Goal: Information Seeking & Learning: Learn about a topic

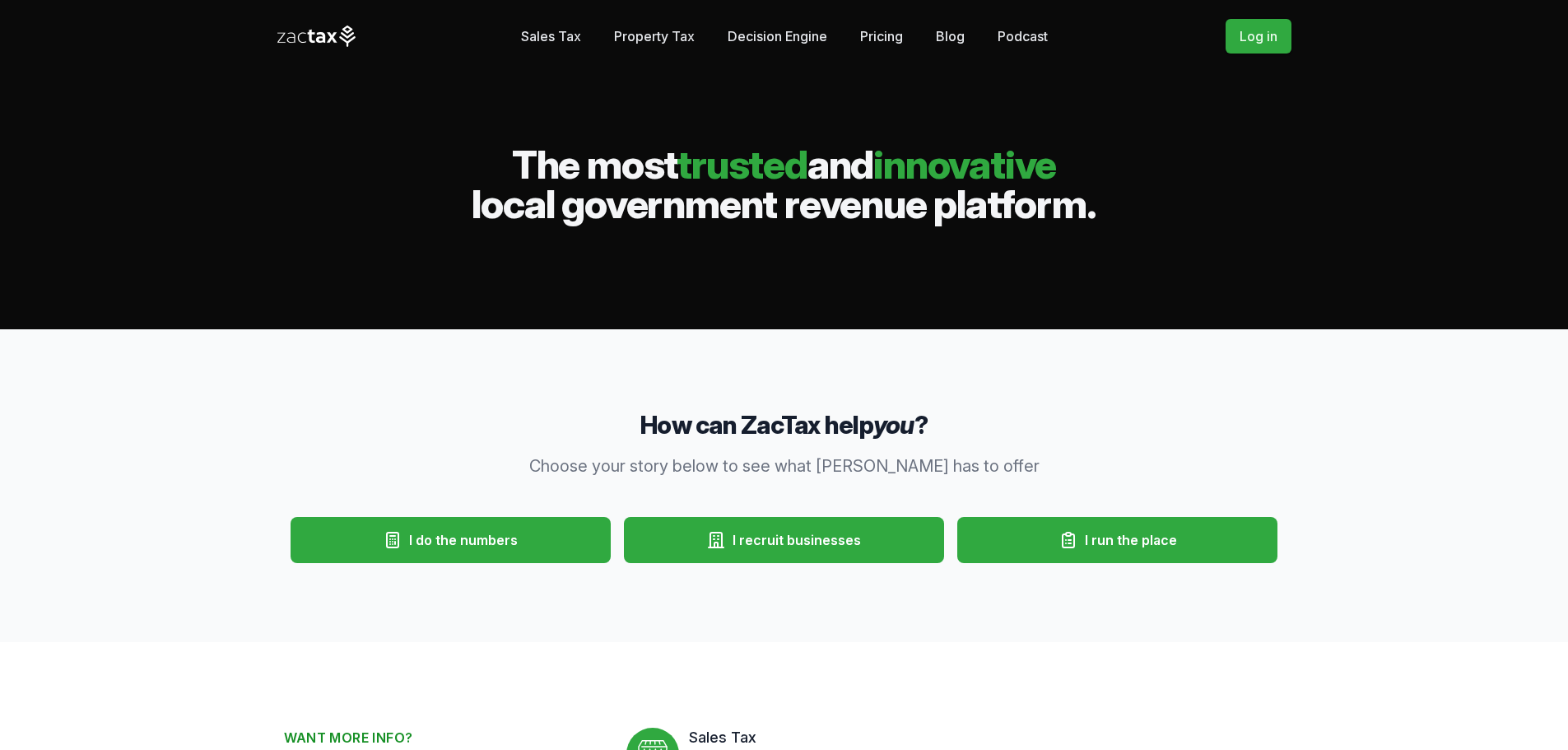
click at [955, 37] on link "Blog" at bounding box center [949, 37] width 29 height 33
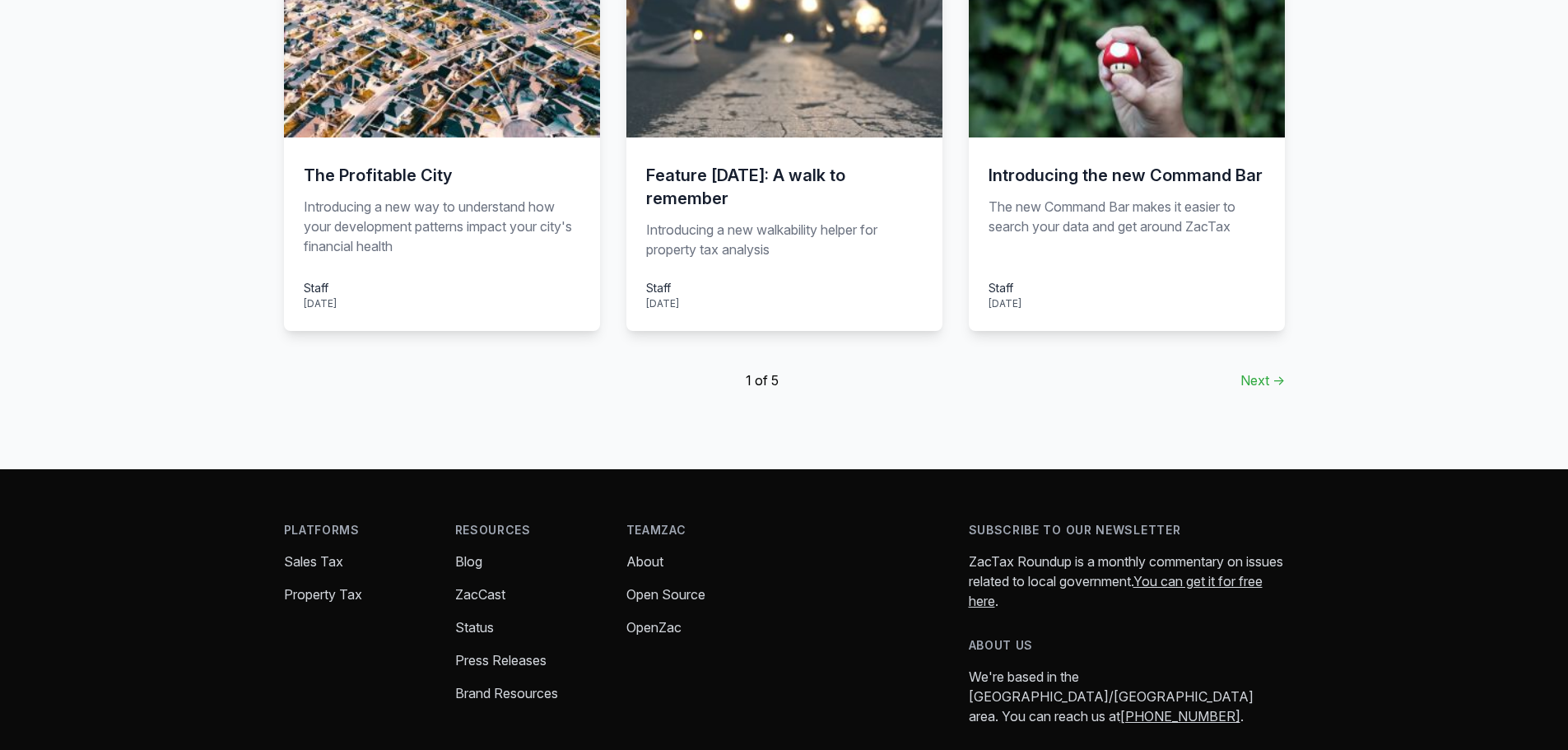
scroll to position [1235, 0]
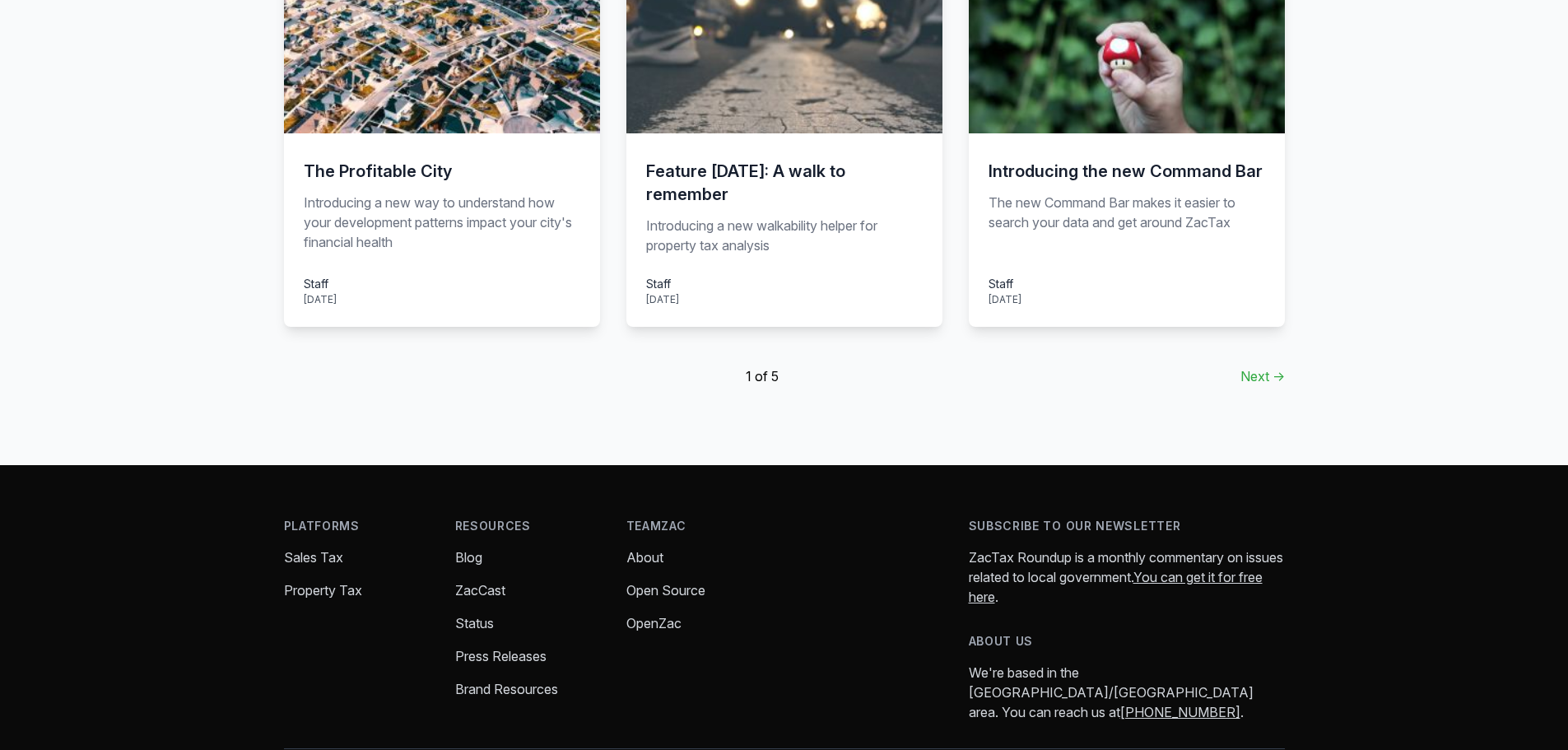
click at [336, 582] on link "Property Tax" at bounding box center [323, 590] width 78 height 17
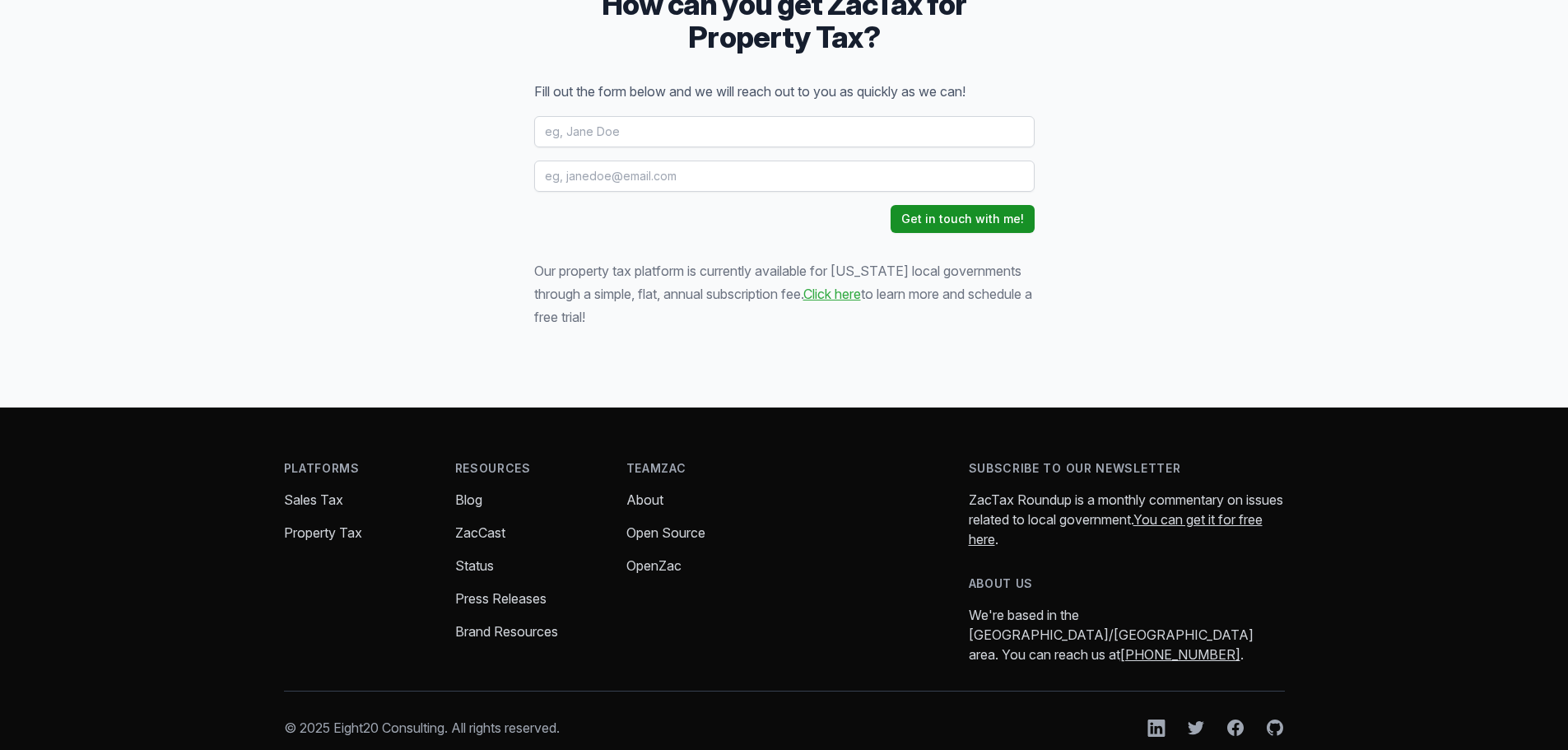
scroll to position [2260, 0]
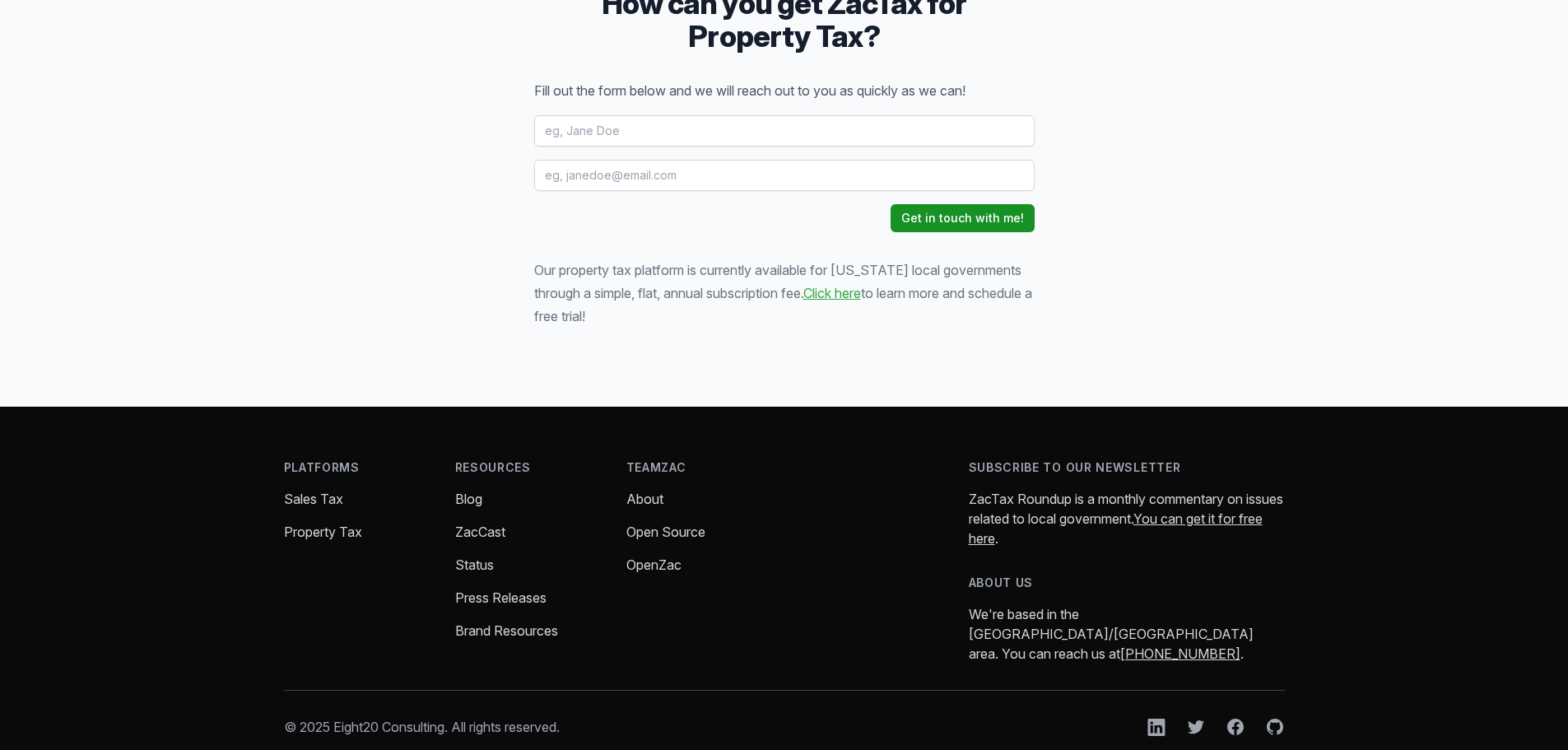
click at [653, 465] on div "TeamZac About Open Source OpenZac" at bounding box center [699, 561] width 144 height 204
click at [650, 491] on link "About" at bounding box center [645, 499] width 37 height 17
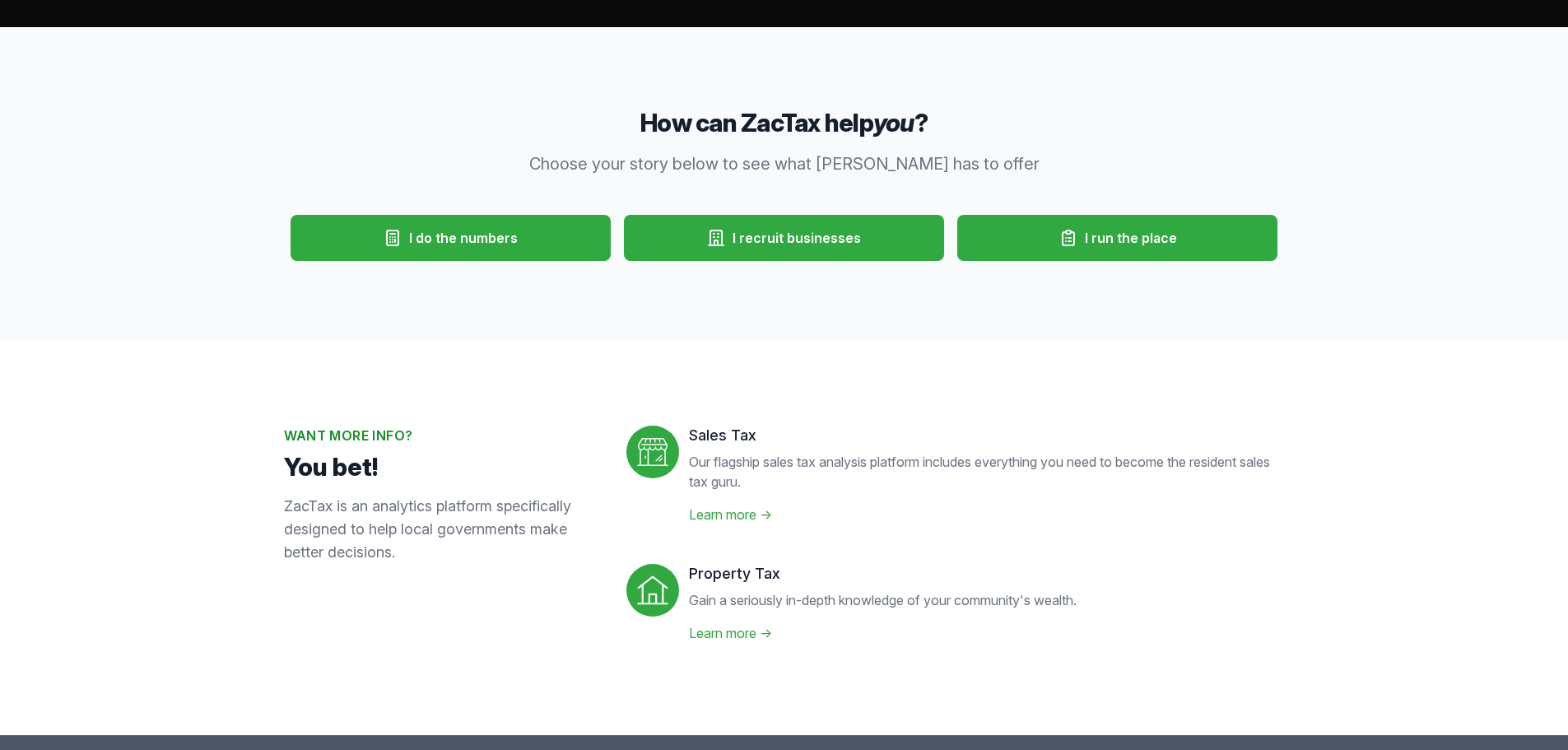
scroll to position [247, 0]
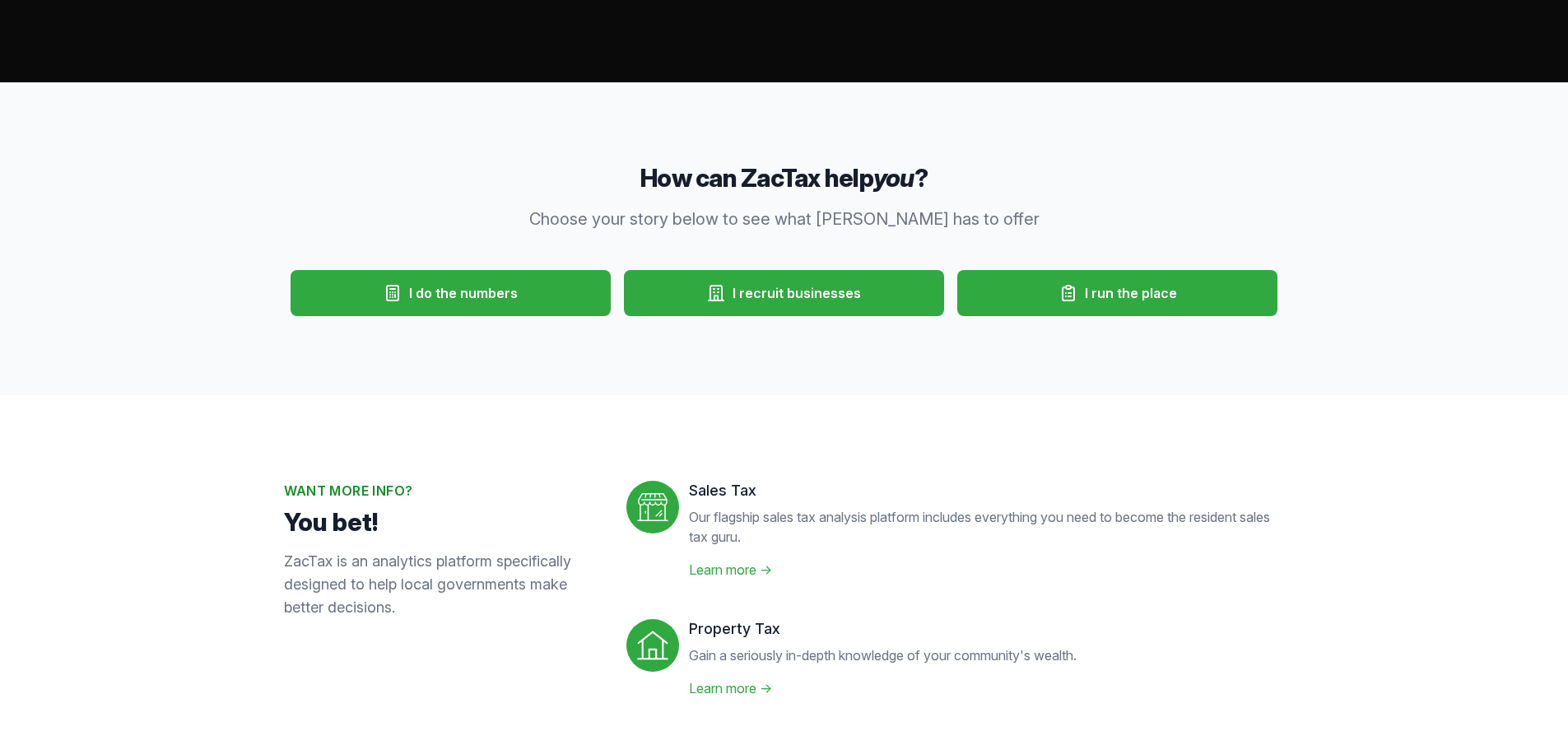
click at [430, 309] on button "I do the numbers" at bounding box center [451, 292] width 320 height 46
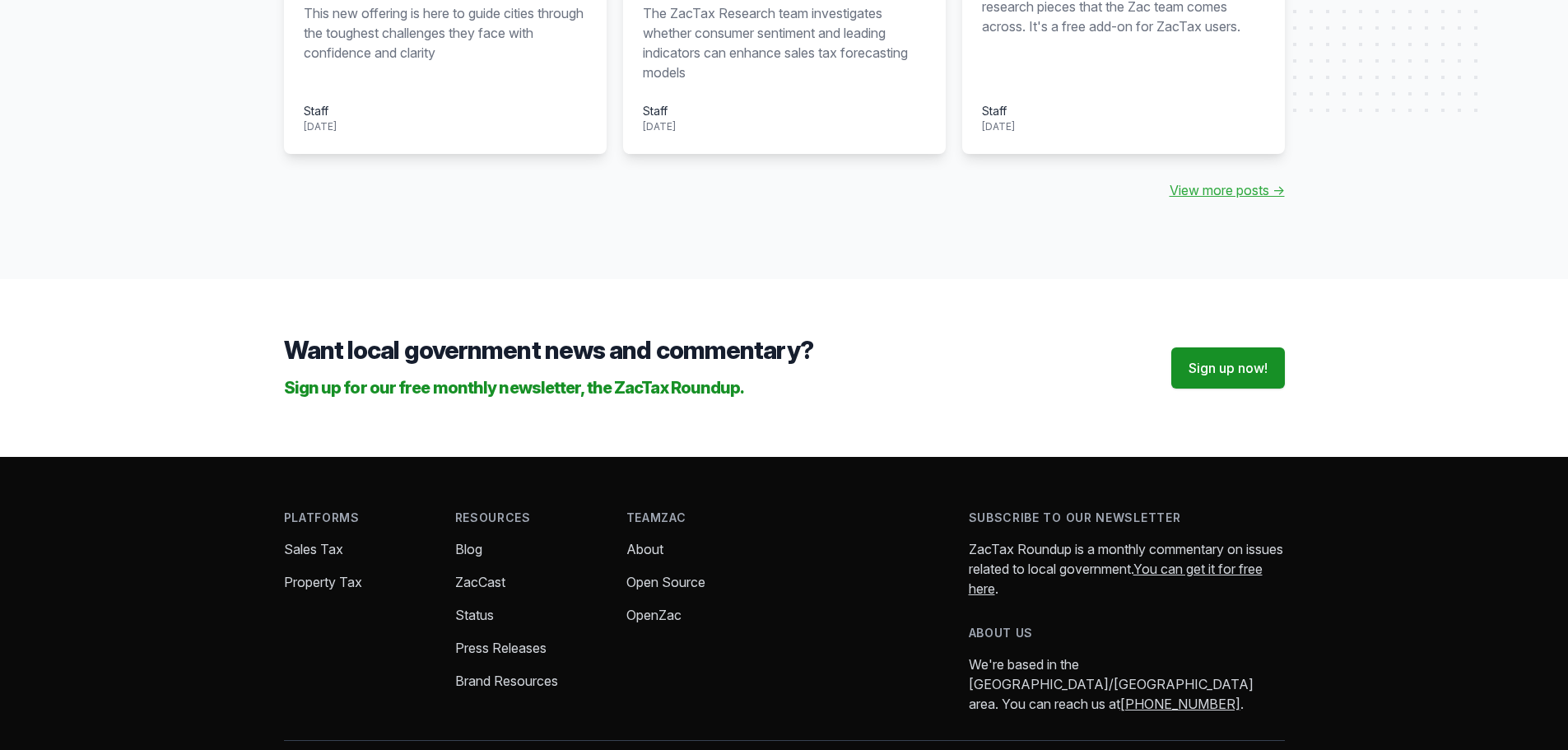
scroll to position [5020, 0]
